Goal: Task Accomplishment & Management: Manage account settings

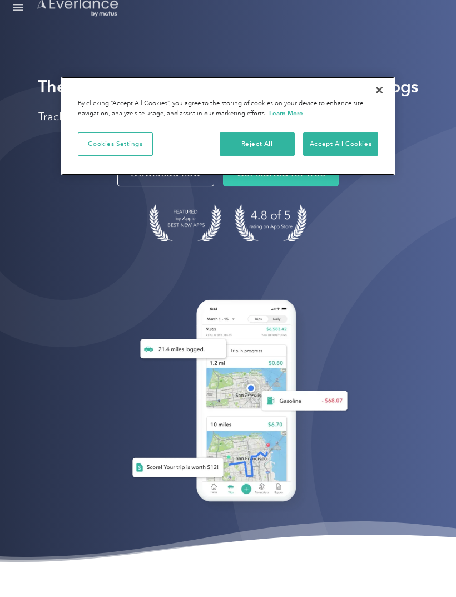
click at [381, 87] on button "Close" at bounding box center [379, 90] width 24 height 24
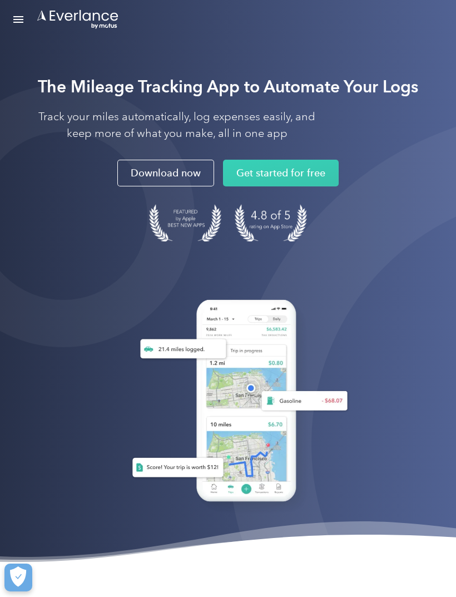
click at [18, 26] on link "Open Menu" at bounding box center [18, 19] width 19 height 21
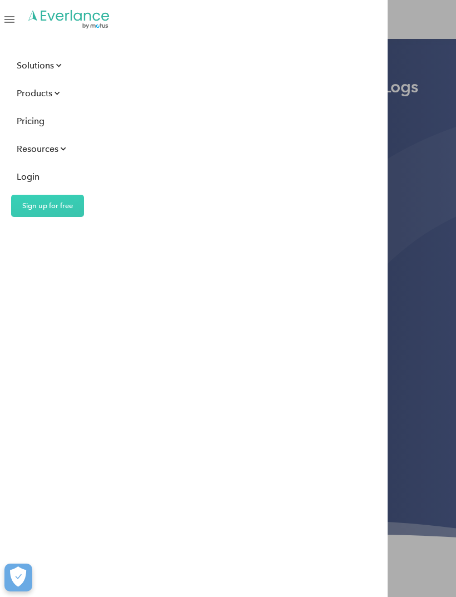
click at [26, 177] on div "Login" at bounding box center [28, 177] width 23 height 14
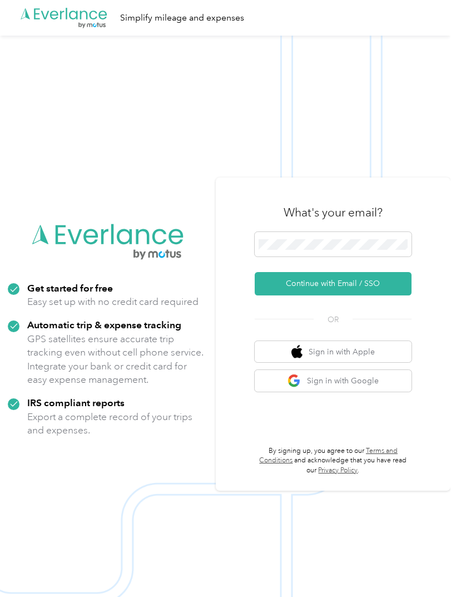
click at [396, 296] on button "Continue with Email / SSO" at bounding box center [333, 283] width 157 height 23
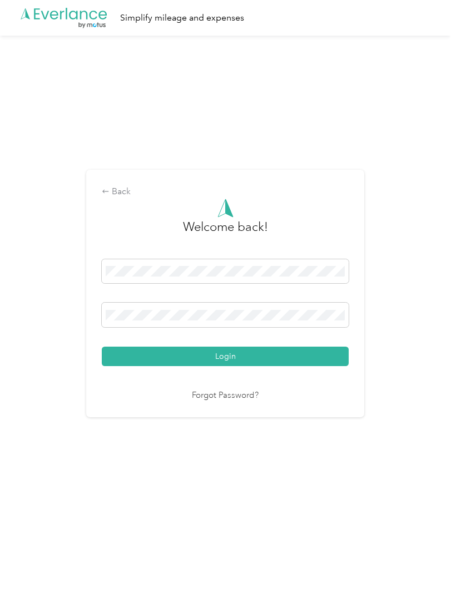
click at [228, 366] on button "Login" at bounding box center [225, 356] width 247 height 19
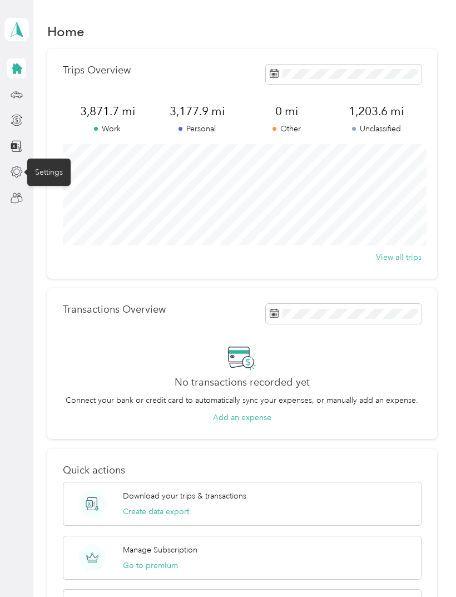
click at [15, 170] on icon at bounding box center [17, 172] width 12 height 12
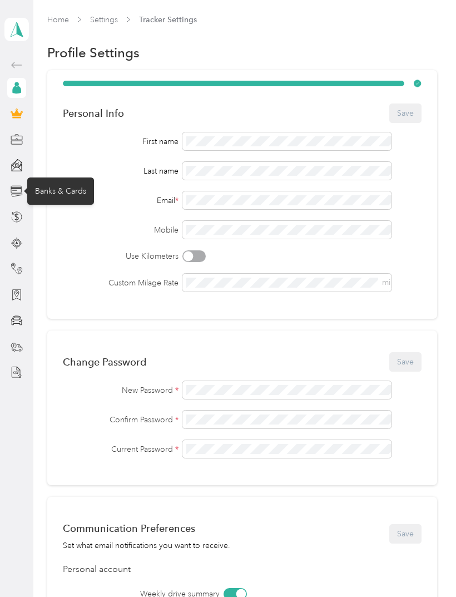
click at [19, 190] on icon at bounding box center [17, 191] width 12 height 12
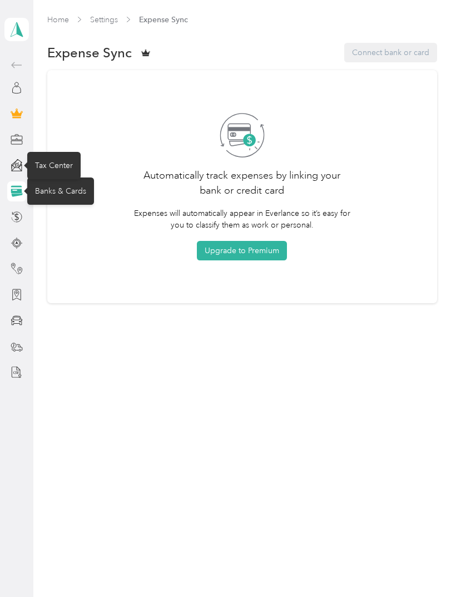
click at [19, 168] on icon at bounding box center [20, 169] width 3 height 3
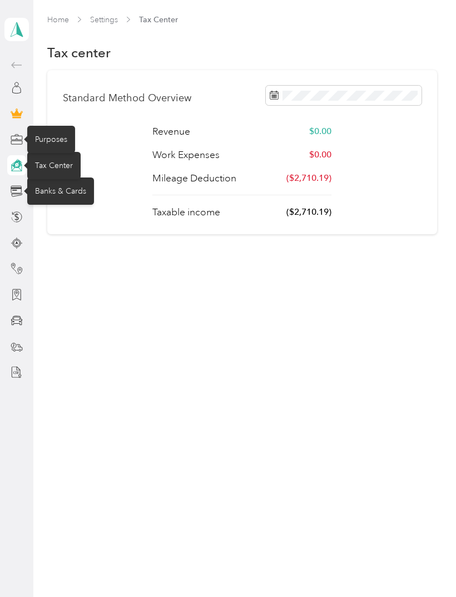
click at [18, 137] on icon at bounding box center [17, 140] width 12 height 12
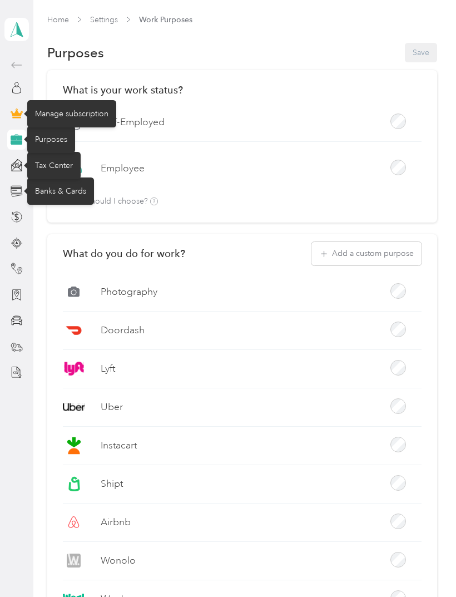
click at [18, 119] on icon at bounding box center [17, 113] width 12 height 12
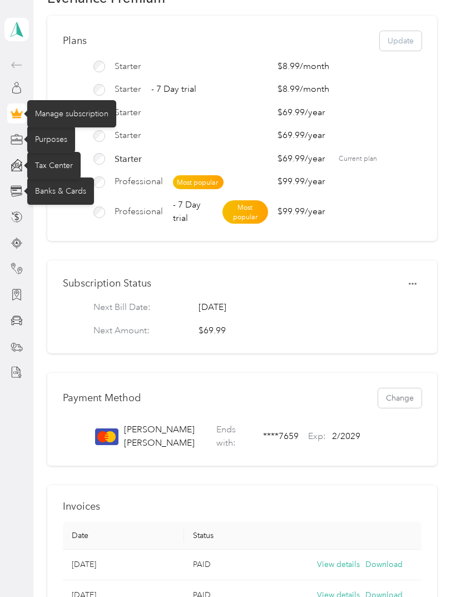
scroll to position [36, 0]
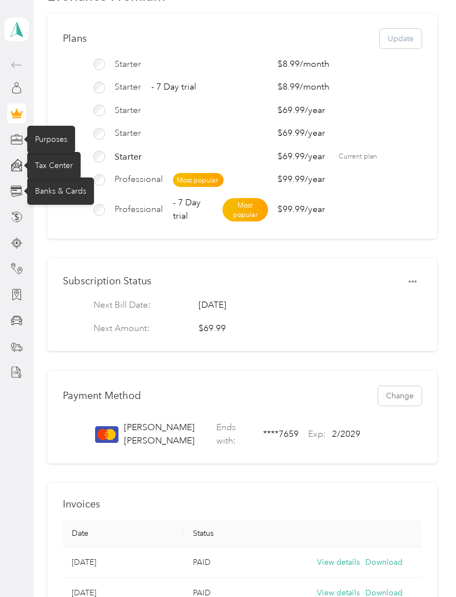
click at [415, 474] on div "Plans Update Starter $8.99 / month Starter - 7 Day trial $8.99 / month Starter …" at bounding box center [242, 607] width 390 height 1188
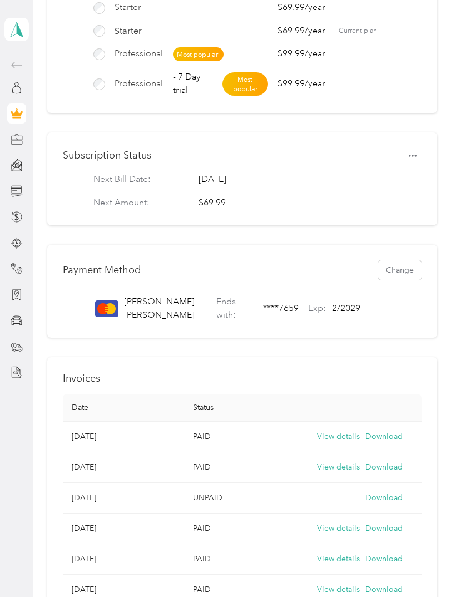
scroll to position [162, 0]
click at [348, 433] on button "View details" at bounding box center [338, 436] width 43 height 12
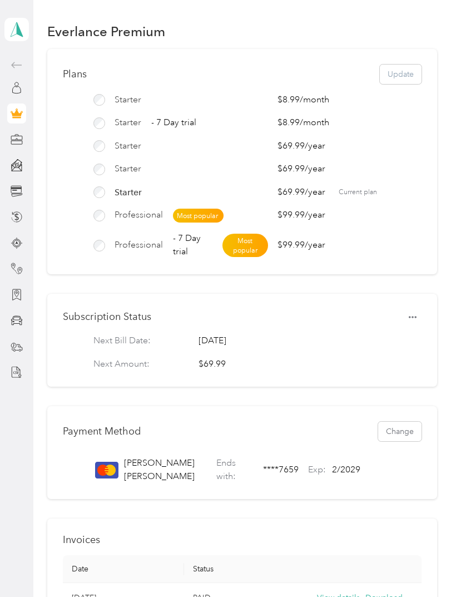
scroll to position [0, 0]
